Goal: Task Accomplishment & Management: Manage account settings

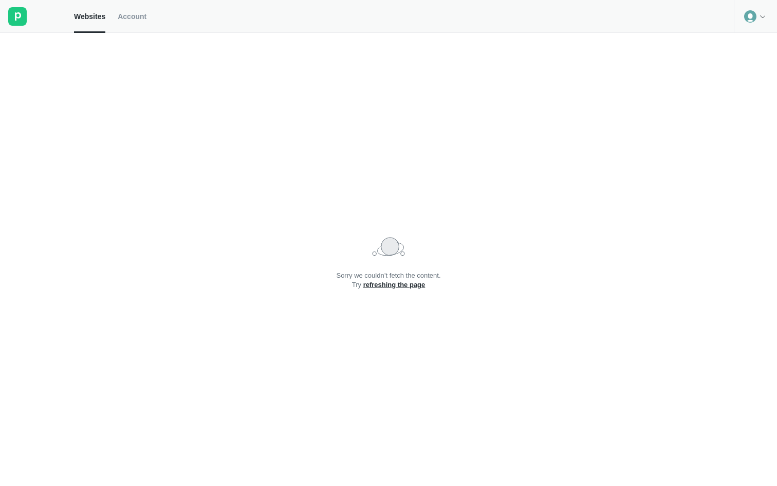
click at [134, 14] on span "Account" at bounding box center [132, 16] width 29 height 9
click at [414, 286] on link "refreshing the page" at bounding box center [394, 285] width 62 height 8
click at [762, 16] on icon at bounding box center [763, 16] width 8 height 8
click at [755, 40] on div "Logout" at bounding box center [756, 42] width 42 height 14
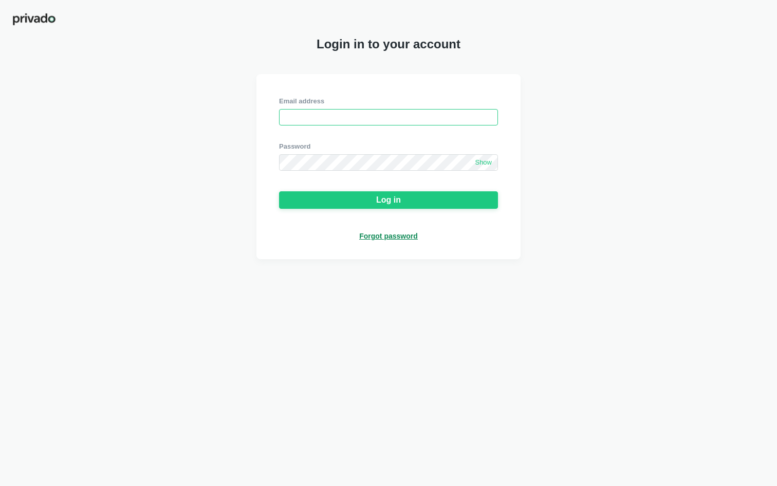
type input "patricia@altruistiq.com"
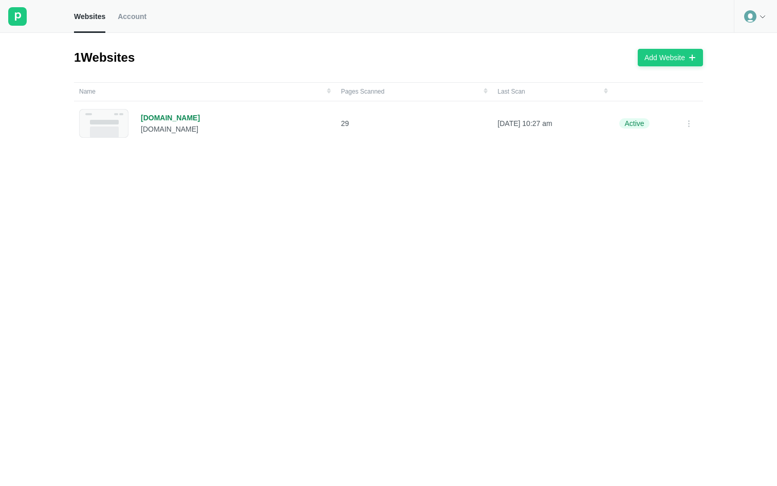
click at [137, 9] on link "Account" at bounding box center [132, 16] width 29 height 33
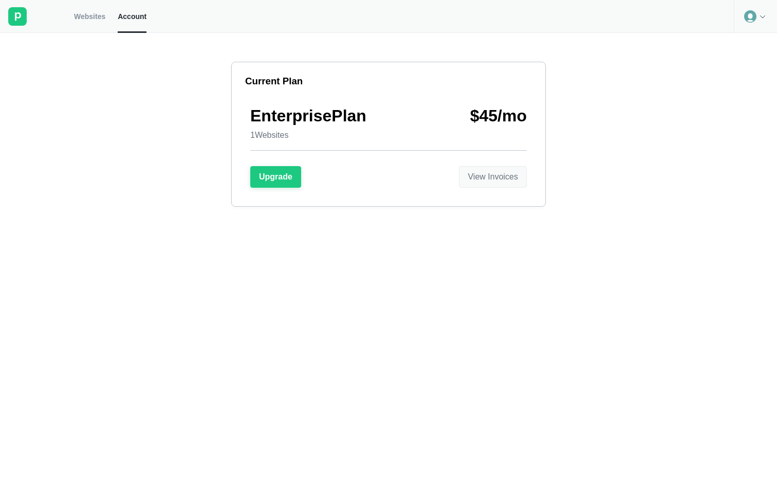
click at [485, 177] on div "View Invoices" at bounding box center [493, 176] width 50 height 9
